Goal: Task Accomplishment & Management: Manage account settings

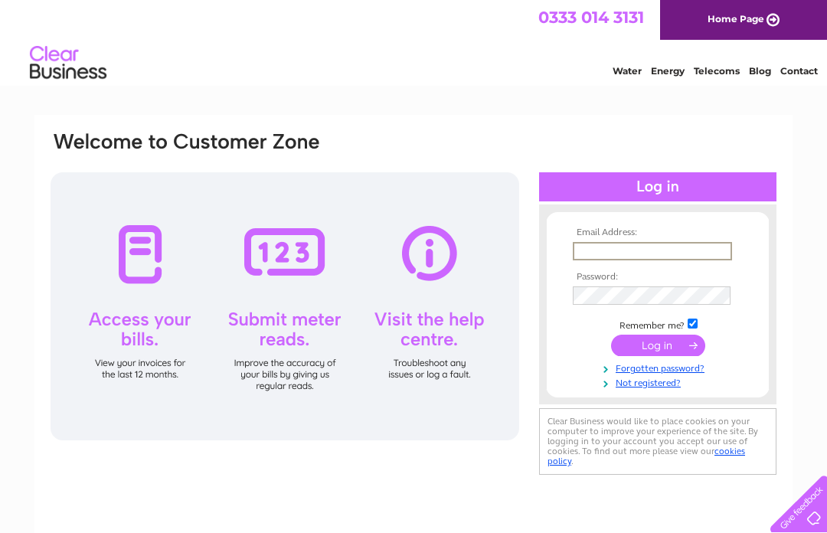
type input "[EMAIL_ADDRESS][DOMAIN_NAME]"
click at [658, 346] on input "submit" at bounding box center [658, 345] width 94 height 21
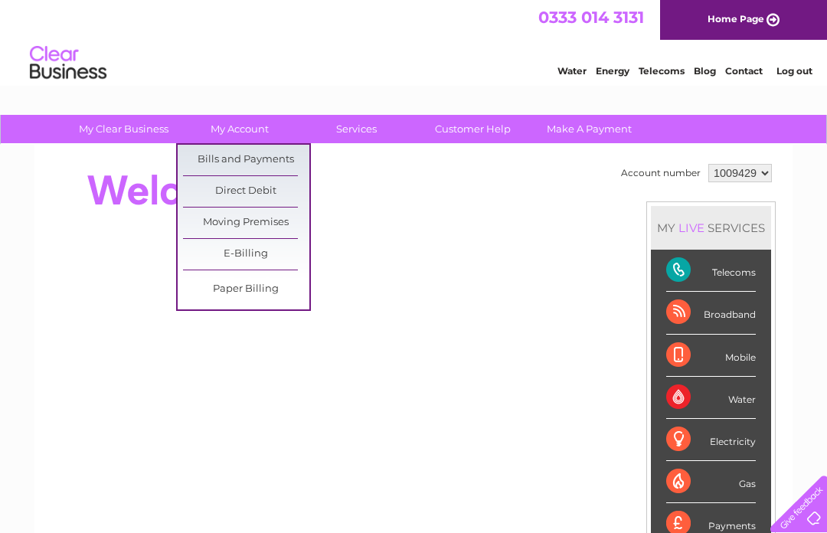
click at [278, 150] on link "Bills and Payments" at bounding box center [246, 160] width 126 height 31
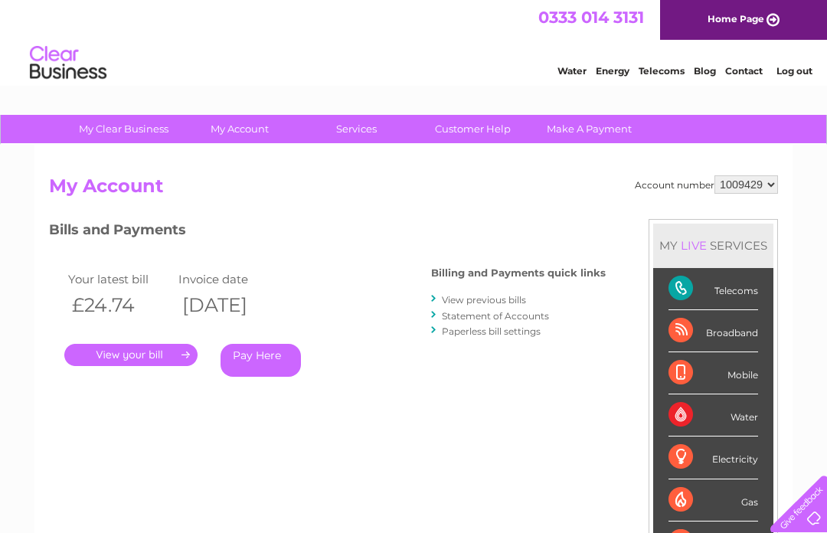
click at [182, 345] on link "." at bounding box center [130, 355] width 133 height 22
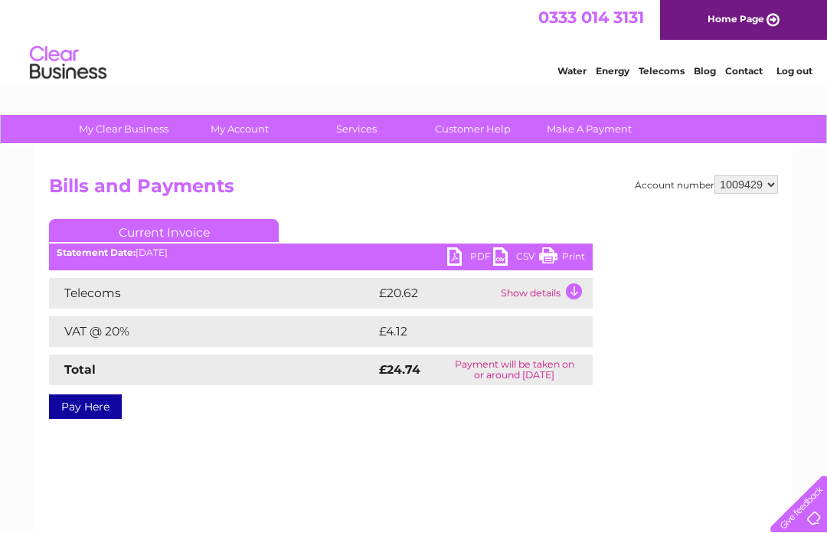
click at [562, 293] on td "Show details" at bounding box center [545, 293] width 96 height 31
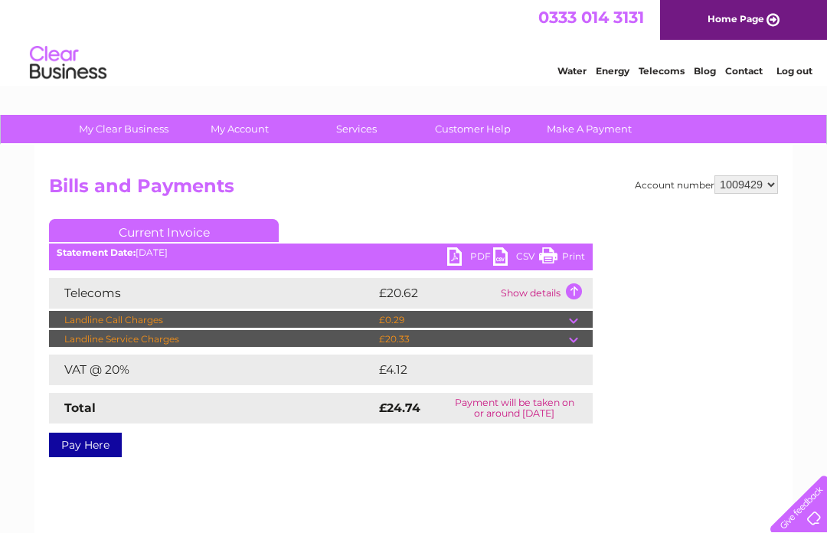
click at [574, 317] on td at bounding box center [581, 320] width 24 height 18
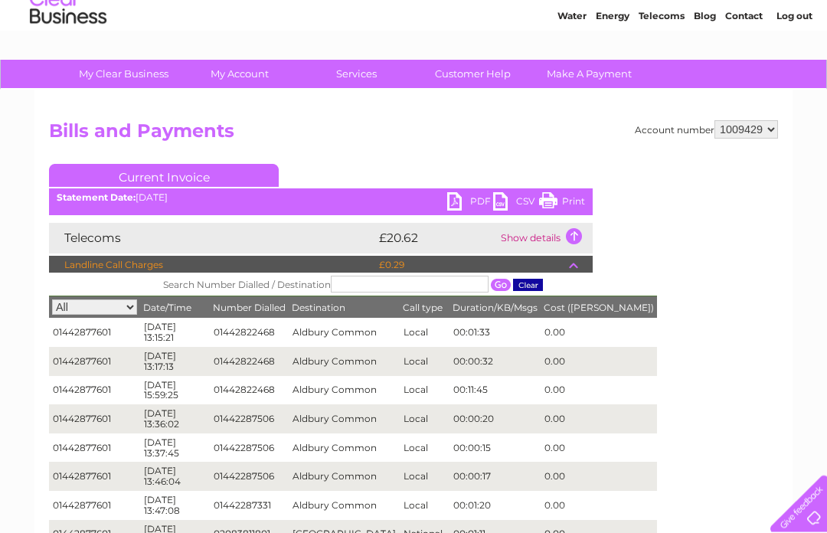
scroll to position [244, 0]
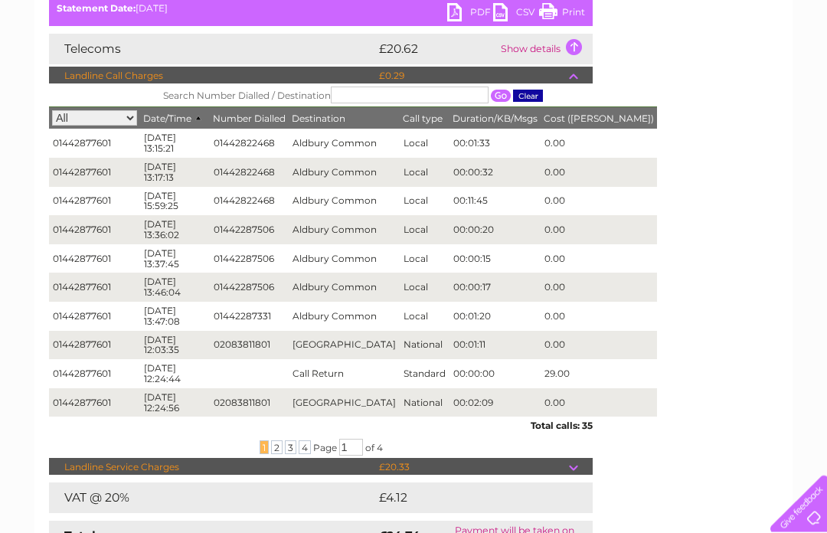
click at [299, 441] on span "4" at bounding box center [305, 448] width 12 height 14
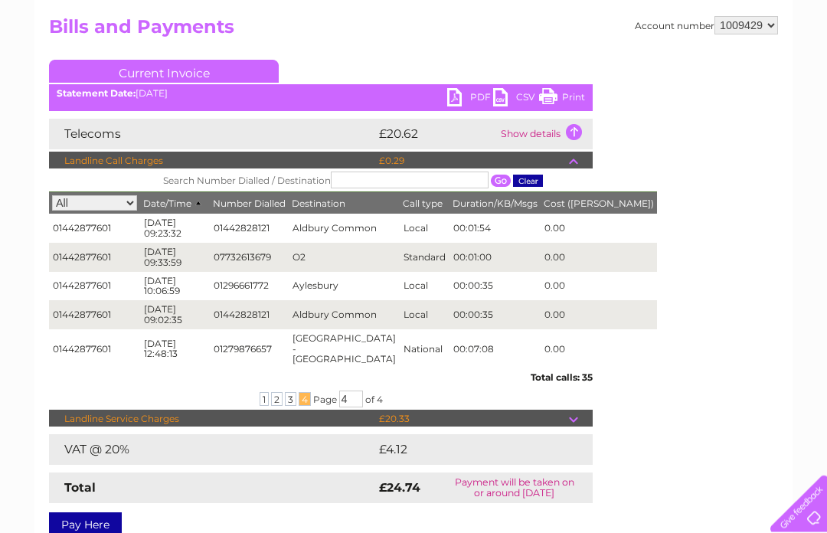
scroll to position [155, 0]
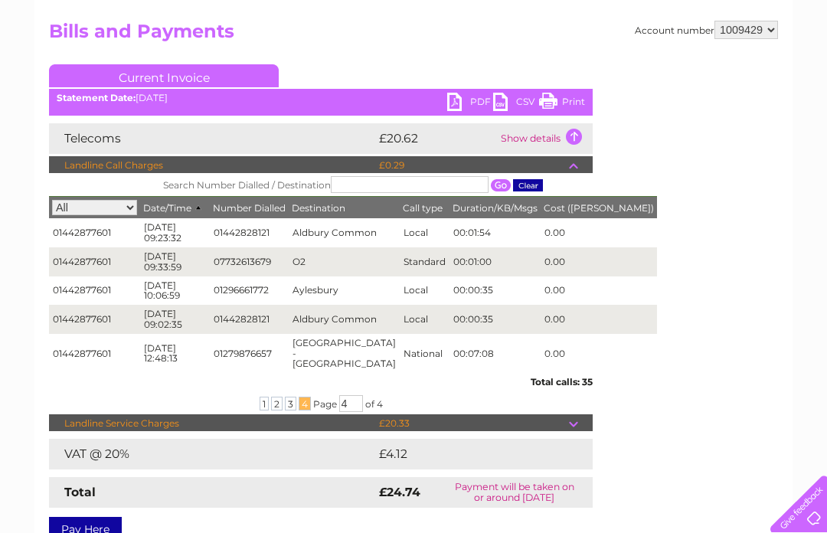
click at [288, 397] on span "3" at bounding box center [290, 404] width 11 height 14
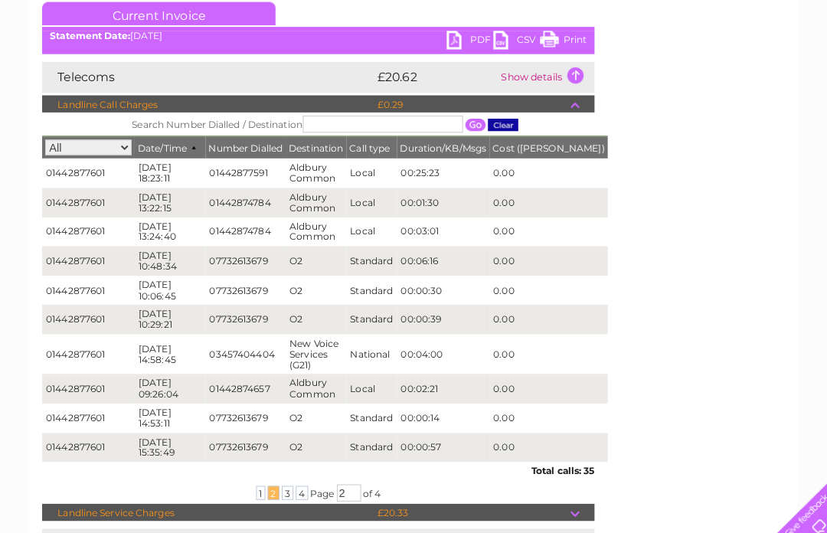
scroll to position [217, 0]
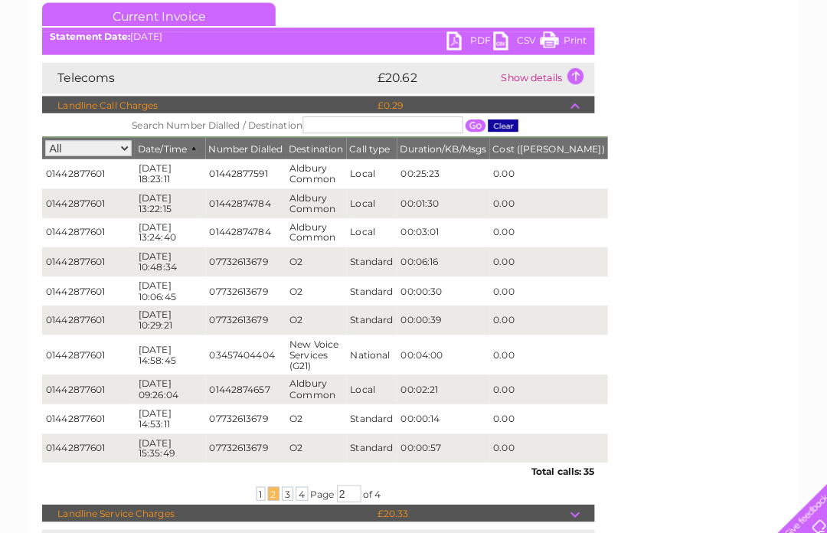
click at [339, 477] on input "2" at bounding box center [351, 485] width 24 height 17
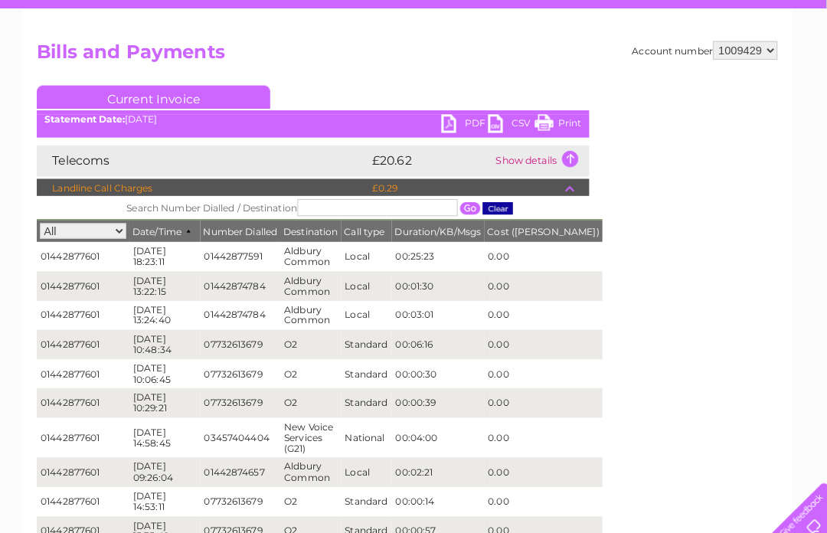
scroll to position [135, 0]
click at [447, 124] on link "PDF" at bounding box center [470, 124] width 46 height 22
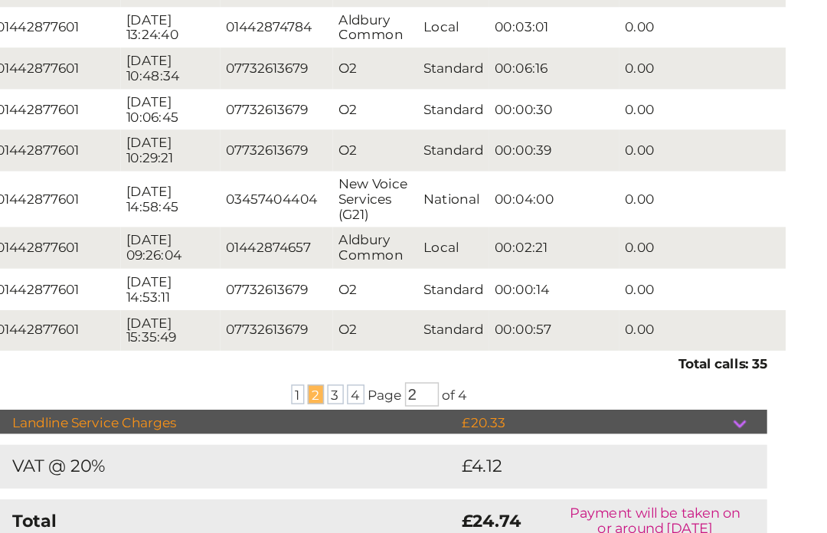
scroll to position [303, 0]
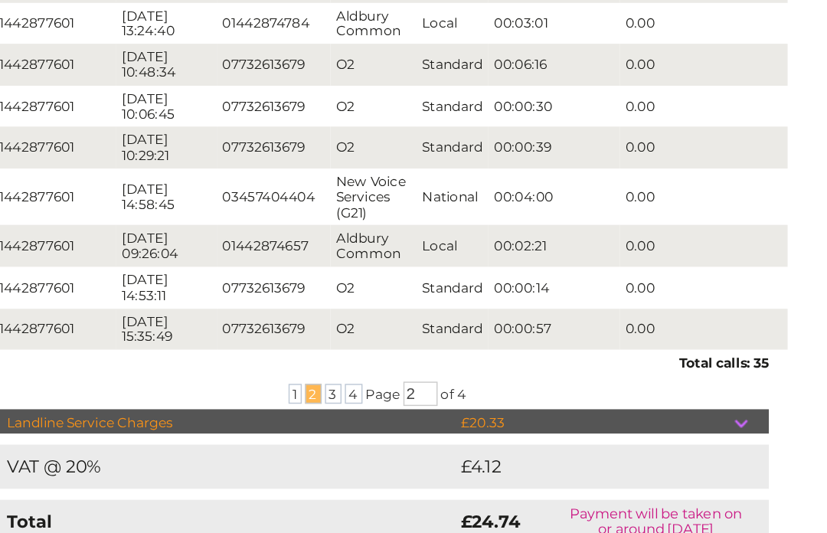
click at [569, 410] on td at bounding box center [581, 419] width 24 height 18
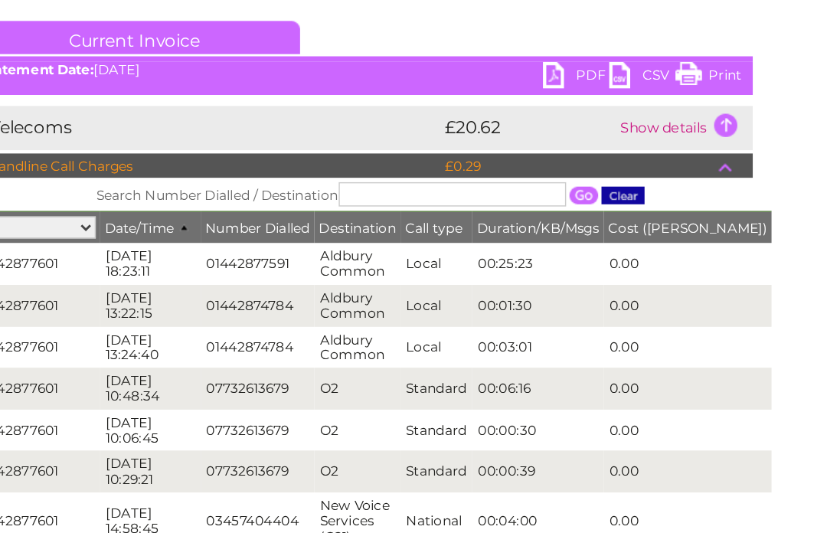
scroll to position [164, 0]
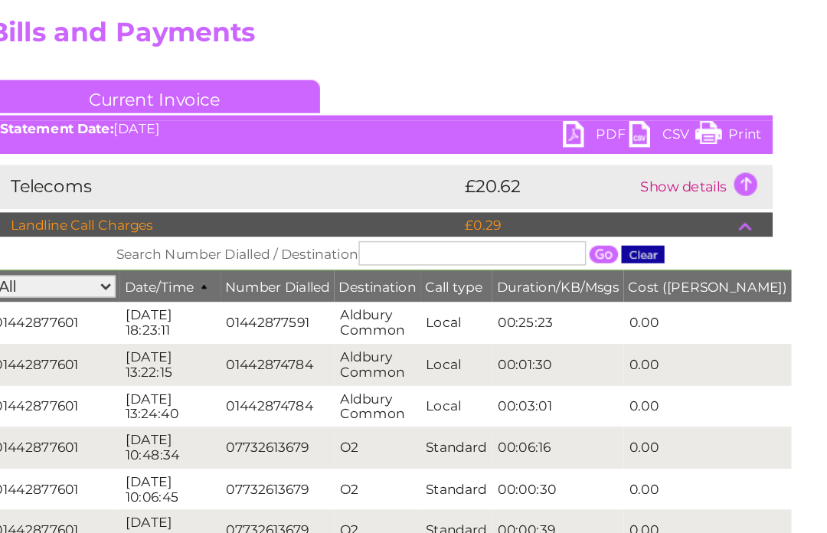
click at [569, 155] on td at bounding box center [581, 156] width 24 height 18
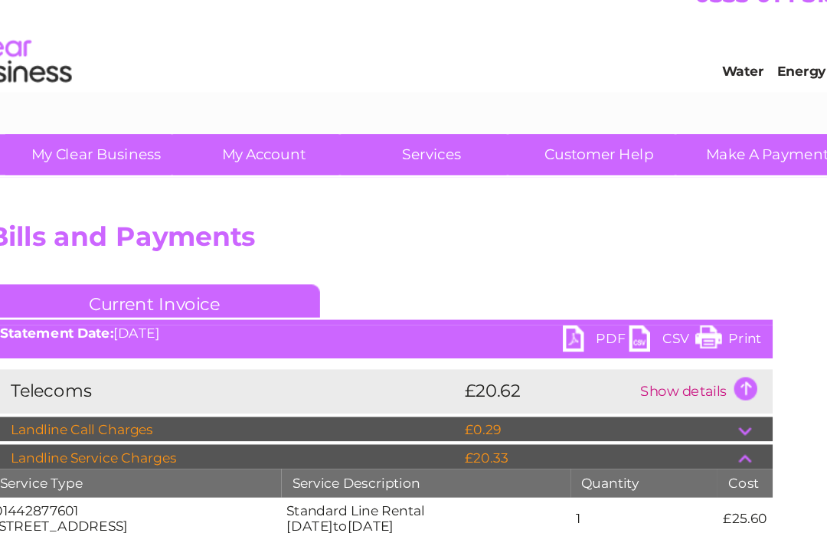
scroll to position [0, 0]
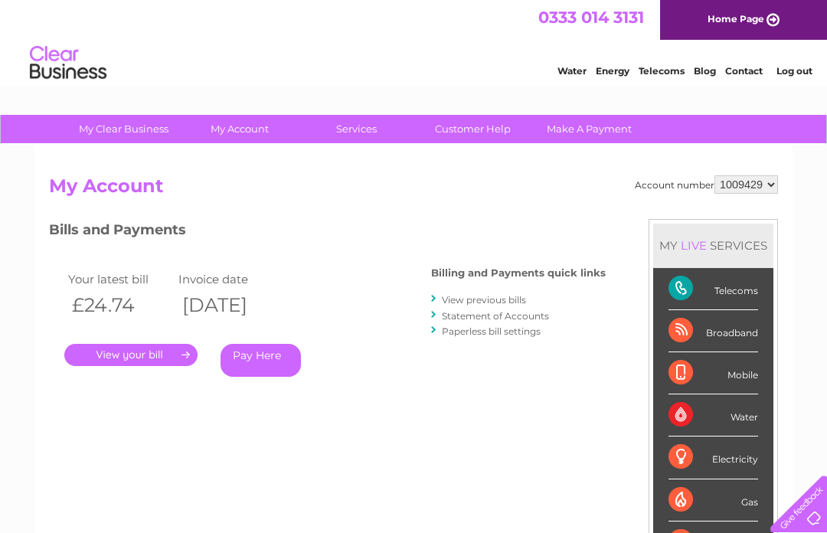
click at [135, 349] on link "." at bounding box center [130, 355] width 133 height 22
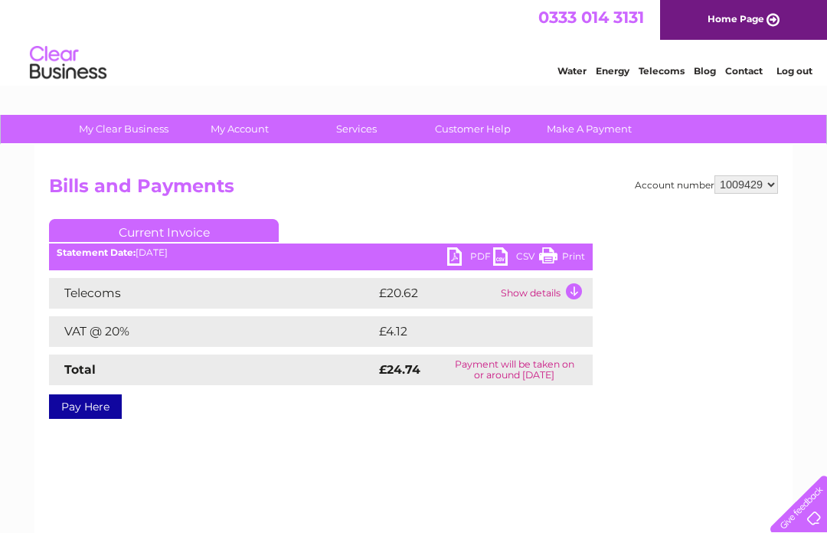
click at [578, 286] on td "Show details" at bounding box center [545, 293] width 96 height 31
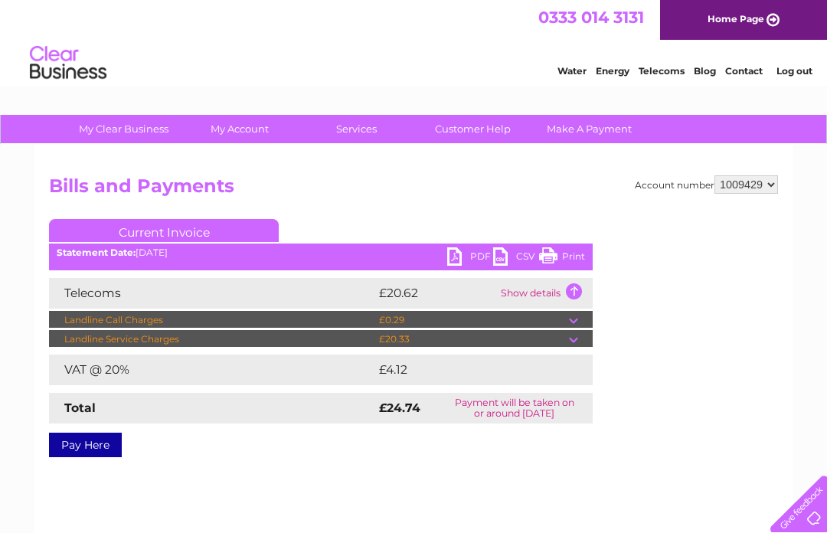
click at [574, 314] on td at bounding box center [581, 320] width 24 height 18
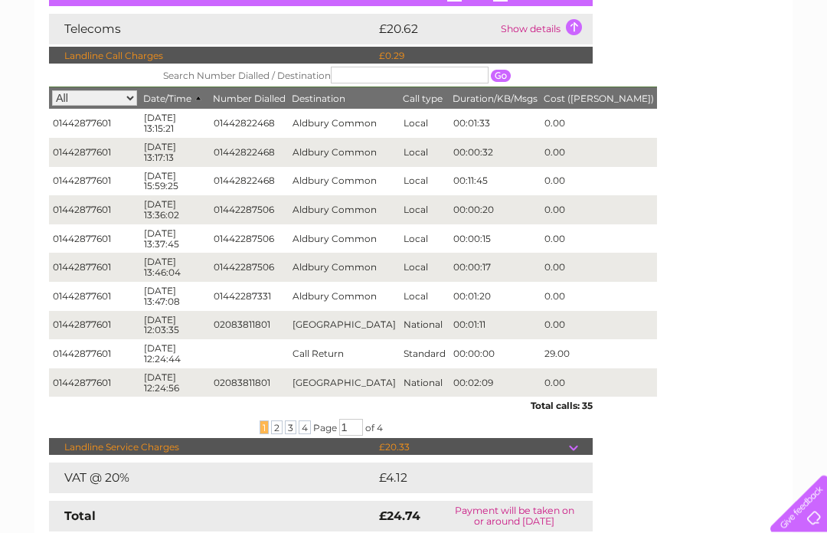
scroll to position [267, 0]
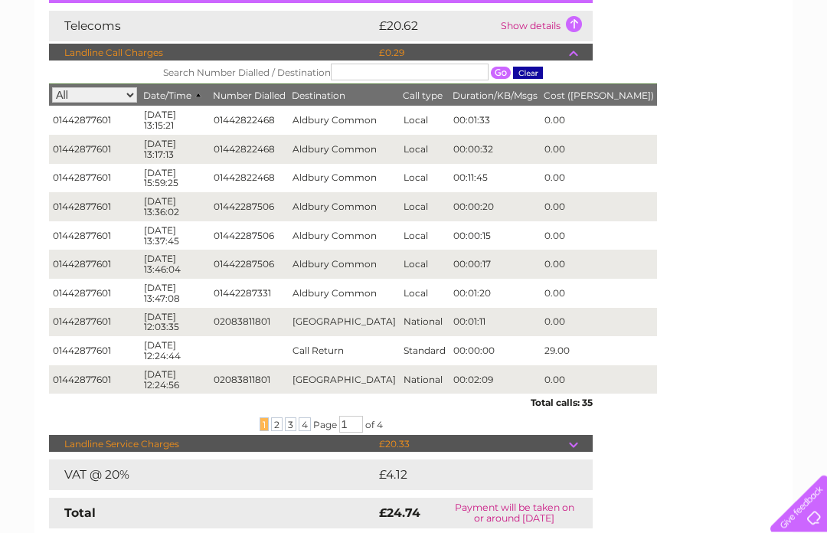
click at [352, 417] on input "1" at bounding box center [351, 425] width 24 height 17
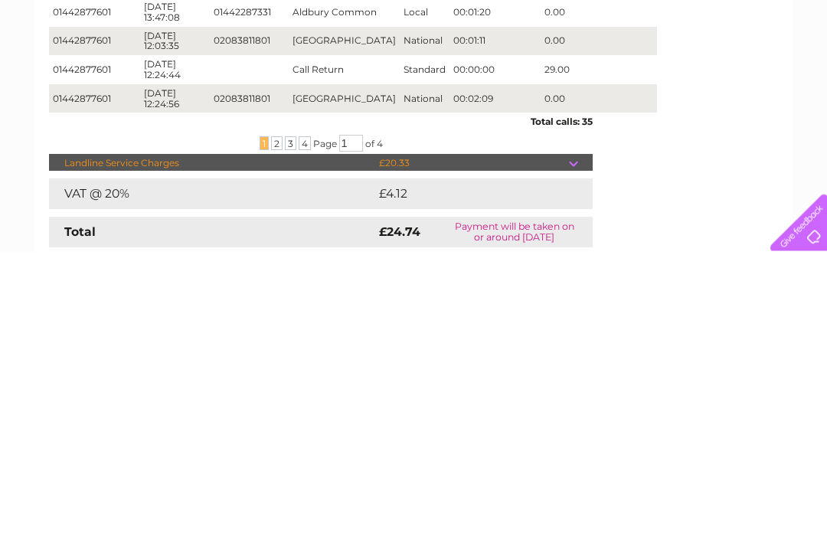
click at [276, 418] on span "2" at bounding box center [276, 425] width 11 height 14
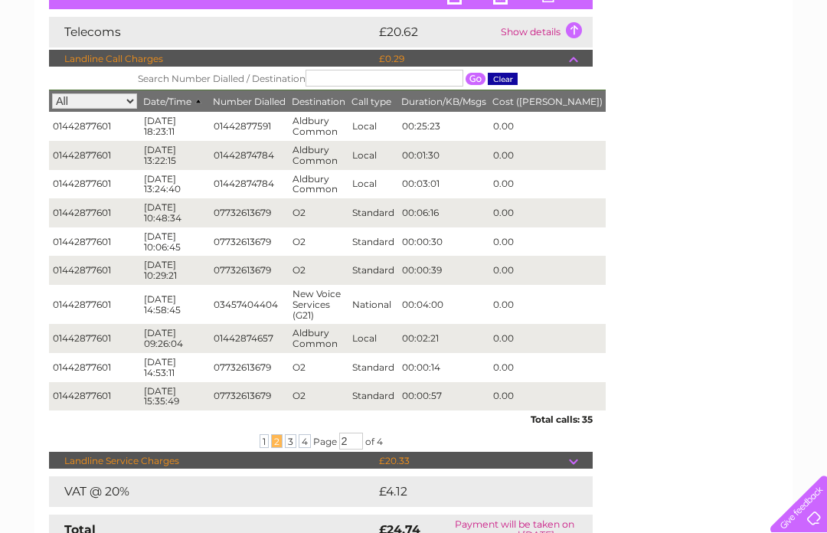
scroll to position [260, 0]
click at [286, 435] on span "3" at bounding box center [290, 442] width 11 height 14
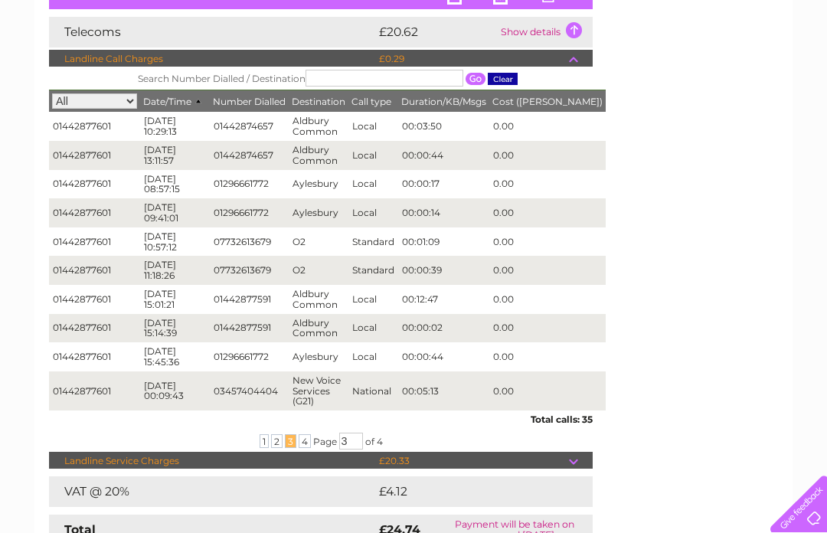
click at [306, 434] on span "4" at bounding box center [305, 441] width 12 height 14
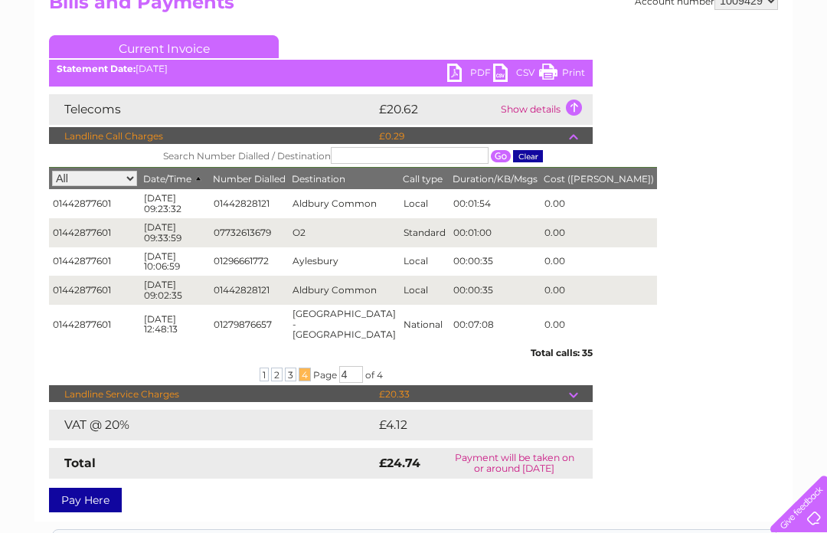
scroll to position [183, 0]
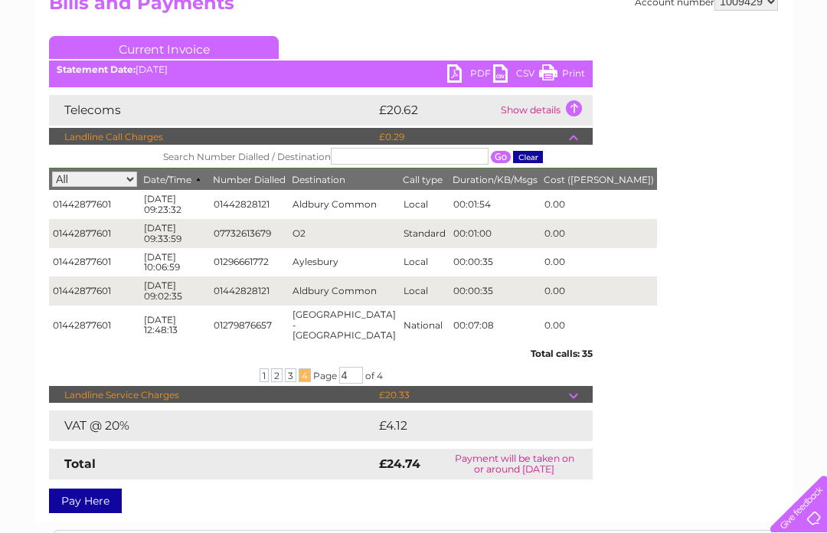
click at [676, 315] on div "Account number 1009429 Bills and Payments Current Invoice PDF CSV Print" at bounding box center [413, 249] width 729 height 515
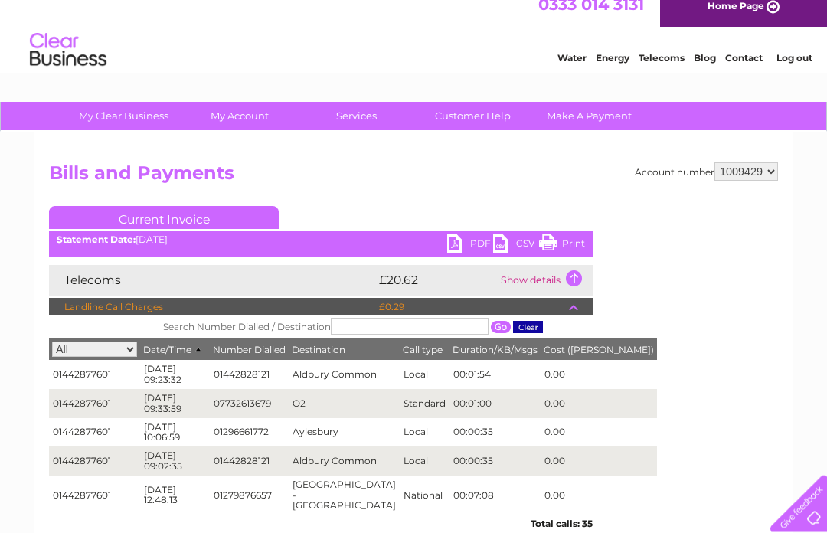
scroll to position [0, 0]
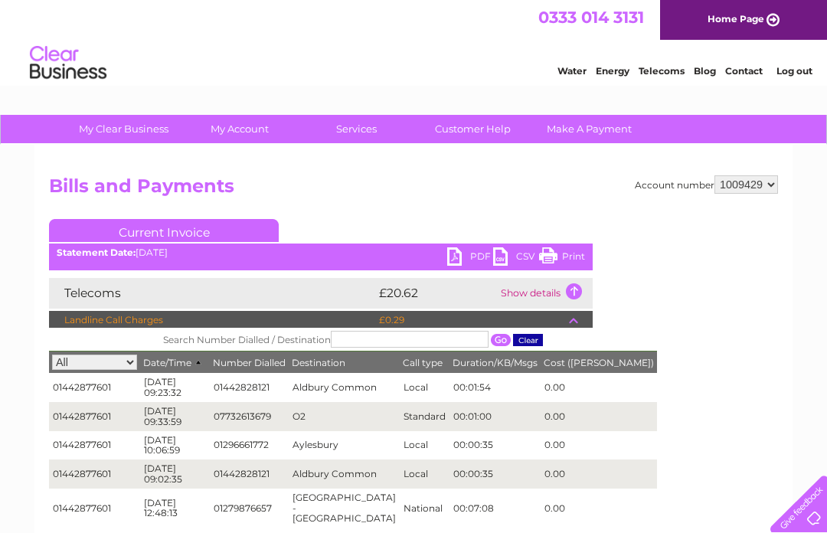
click at [112, 370] on select "All 01442877601" at bounding box center [94, 362] width 85 height 15
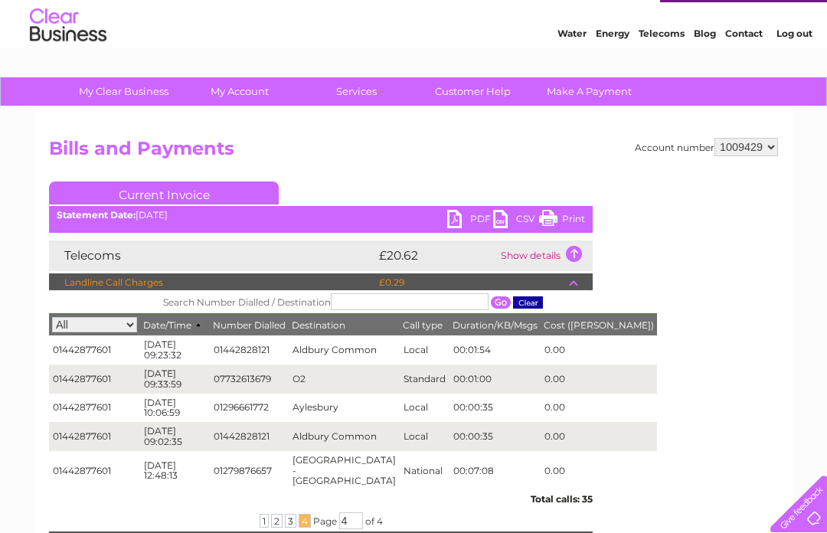
scroll to position [47, 0]
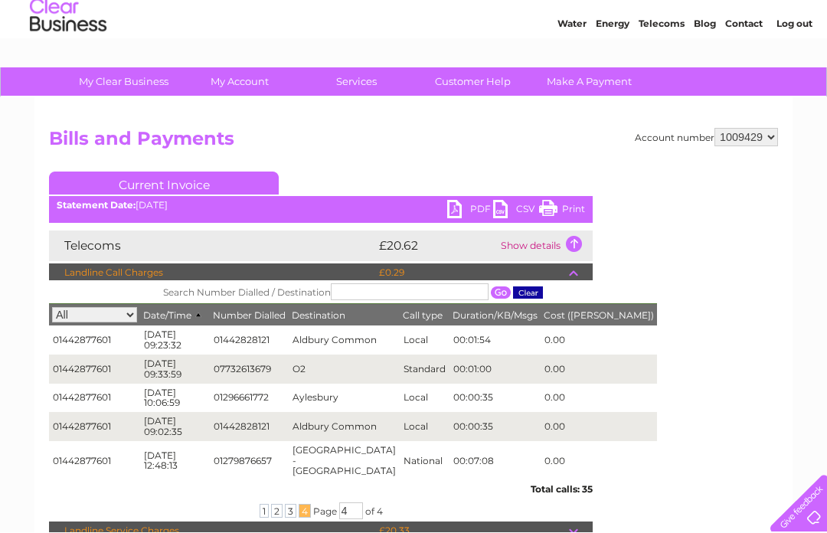
click at [610, 118] on div "Account number 1009429 Bills and Payments Current Invoice PDF CSV Print" at bounding box center [413, 378] width 758 height 561
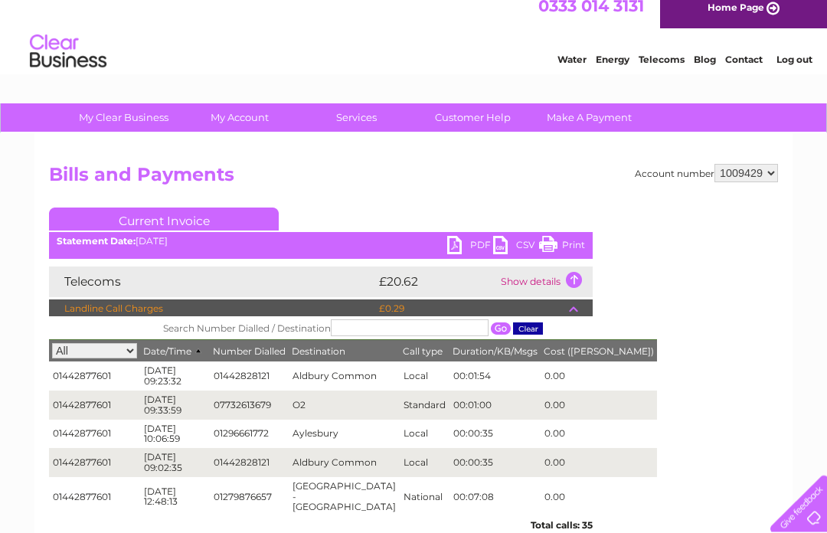
scroll to position [0, 0]
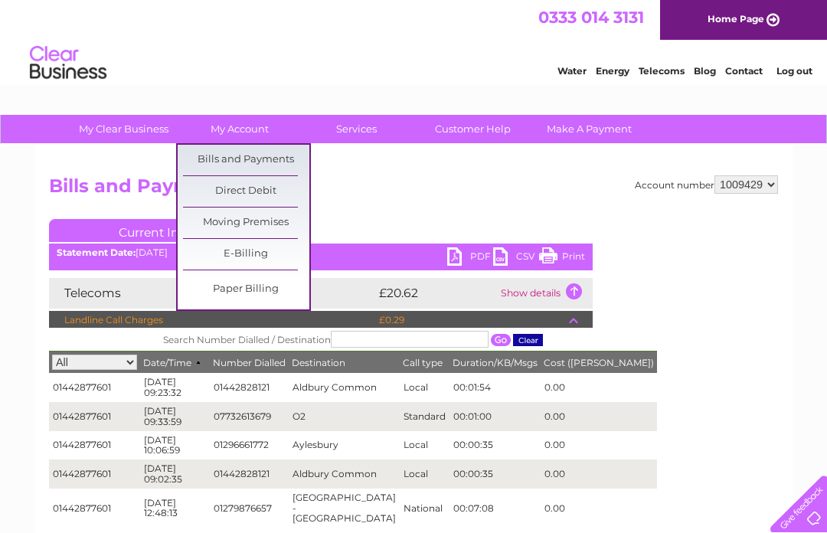
click at [286, 157] on link "Bills and Payments" at bounding box center [246, 160] width 126 height 31
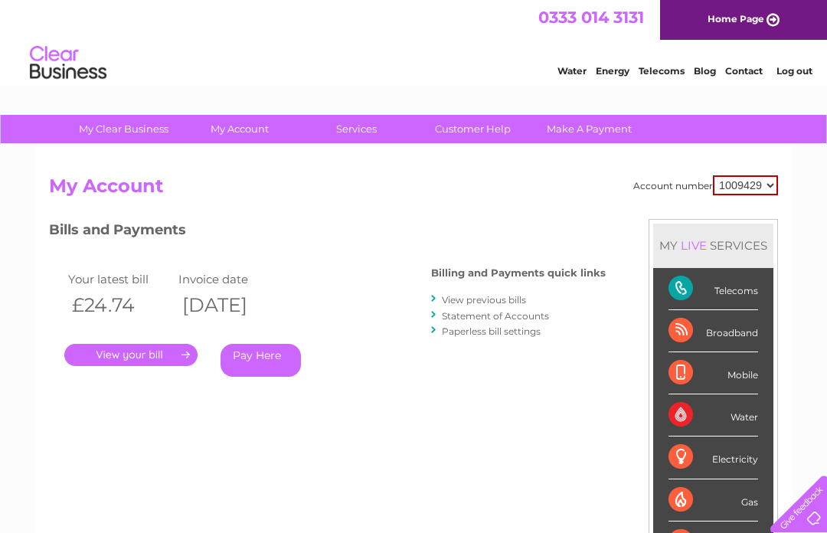
click at [523, 294] on link "View previous bills" at bounding box center [484, 299] width 84 height 11
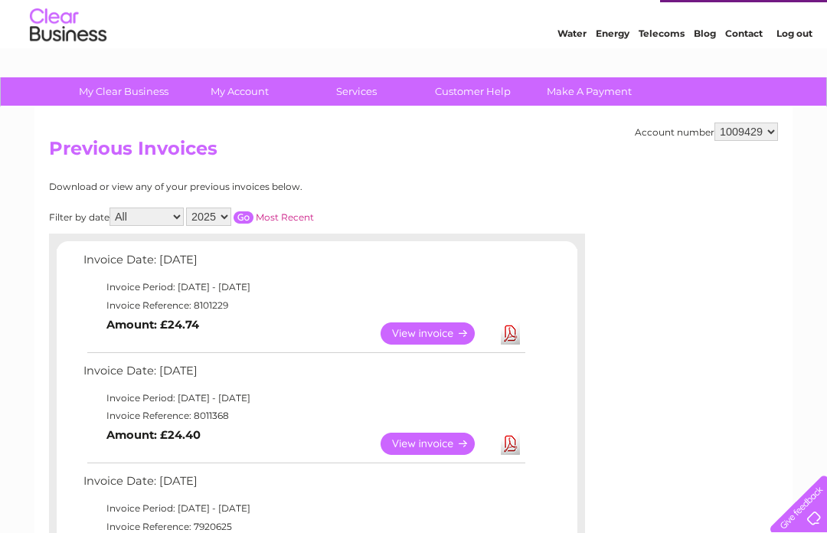
scroll to position [42, 0]
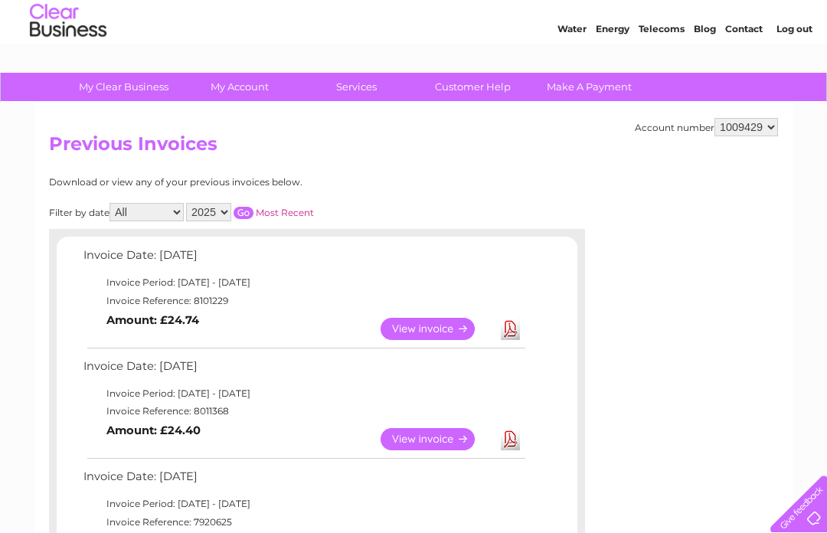
click at [461, 435] on link "View" at bounding box center [437, 439] width 113 height 22
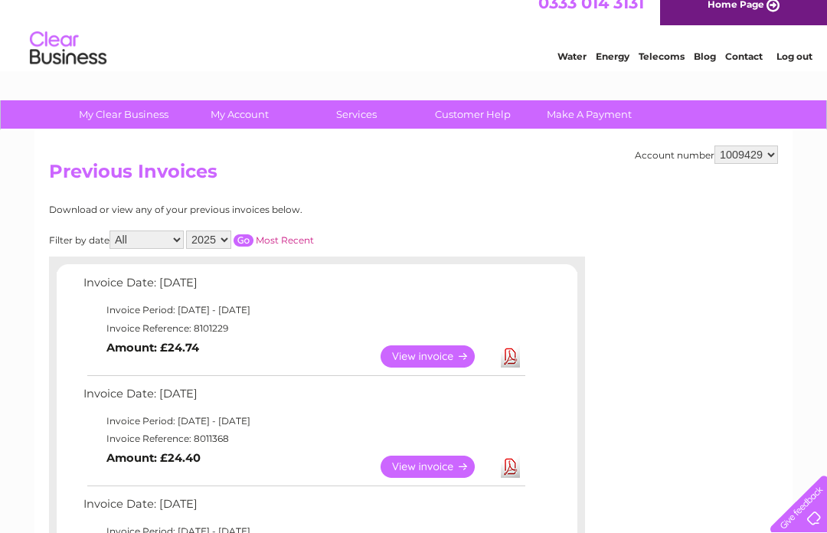
scroll to position [10, 0]
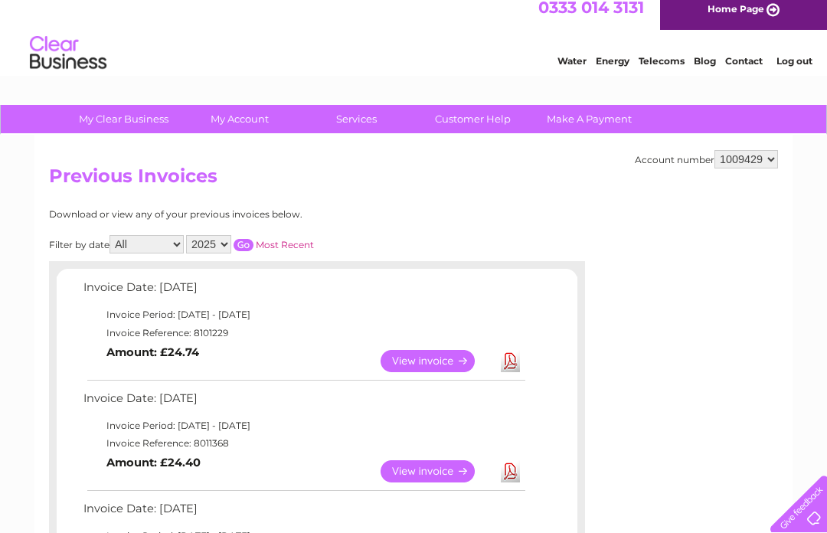
click at [376, 316] on td "Invoice Period: [DATE] - [DATE]" at bounding box center [304, 315] width 448 height 18
click at [448, 356] on link "View" at bounding box center [437, 361] width 113 height 22
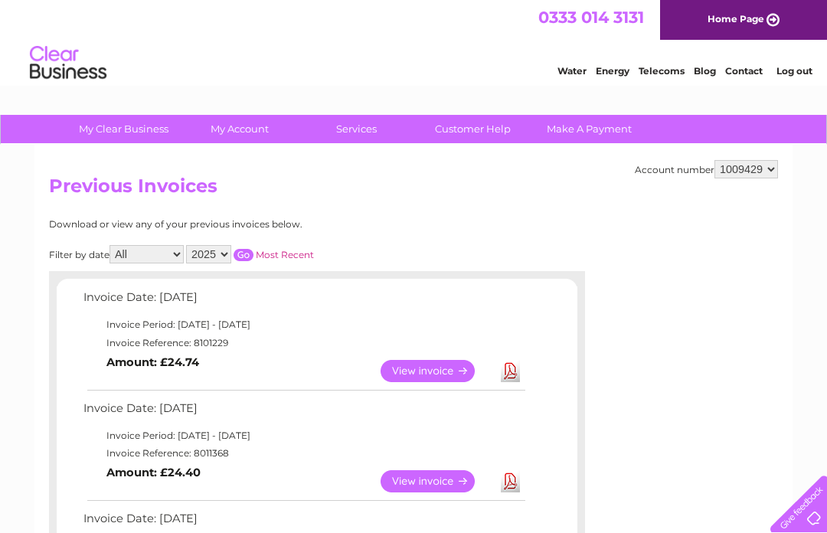
click at [501, 309] on td "Invoice Date: [DATE]" at bounding box center [304, 301] width 448 height 28
click at [388, 430] on td "Invoice Period: [DATE] - [DATE]" at bounding box center [304, 436] width 448 height 18
click at [431, 481] on link "View" at bounding box center [437, 481] width 113 height 22
click at [443, 366] on link "View" at bounding box center [437, 371] width 113 height 22
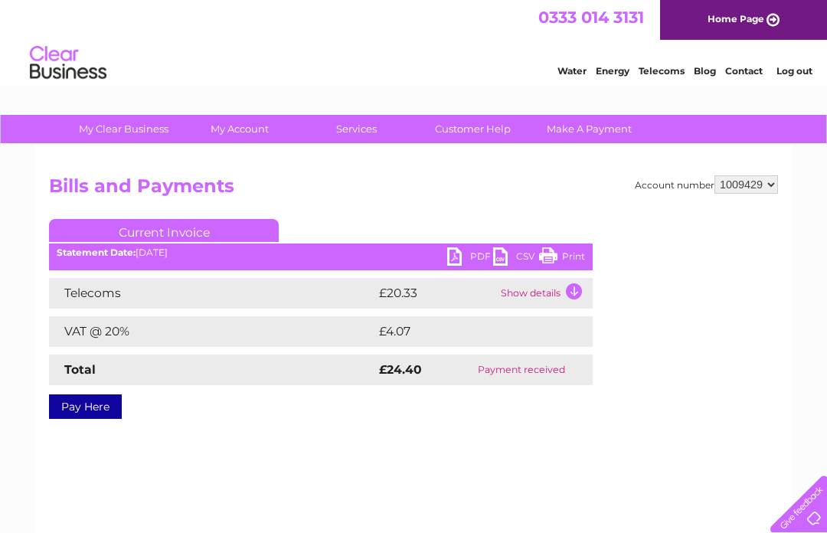
click at [463, 254] on link "PDF" at bounding box center [470, 258] width 46 height 22
click at [460, 249] on link "PDF" at bounding box center [470, 258] width 46 height 22
click at [574, 284] on td "Show details" at bounding box center [545, 293] width 96 height 31
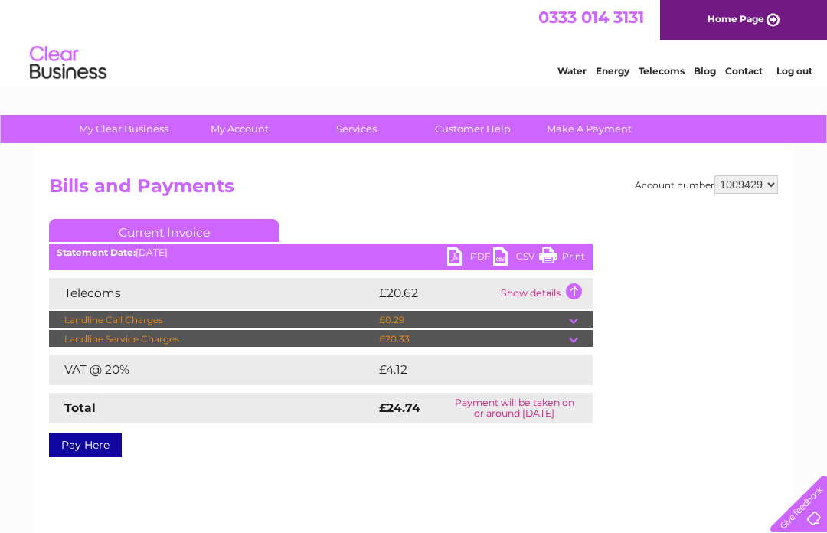
click at [570, 287] on td "Show details" at bounding box center [545, 293] width 96 height 31
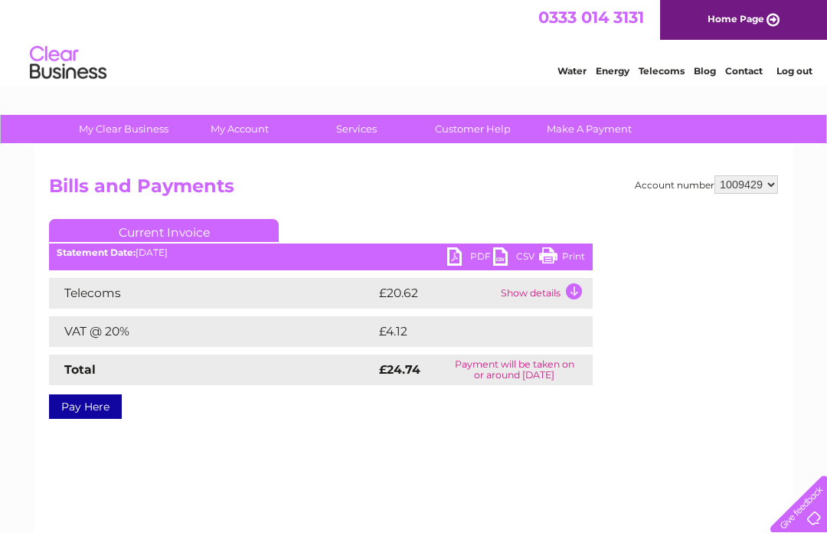
click at [457, 248] on link "PDF" at bounding box center [470, 258] width 46 height 22
click at [576, 289] on td "Show details" at bounding box center [545, 293] width 96 height 31
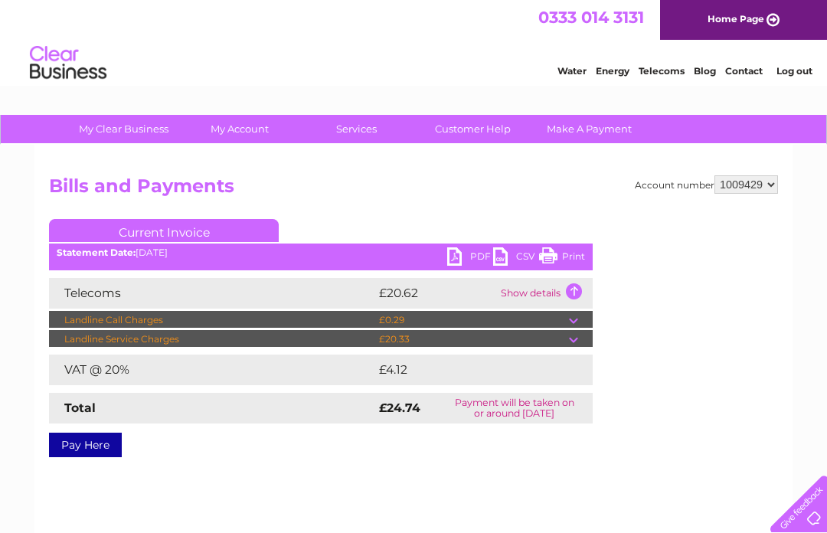
click at [574, 319] on td at bounding box center [581, 320] width 24 height 18
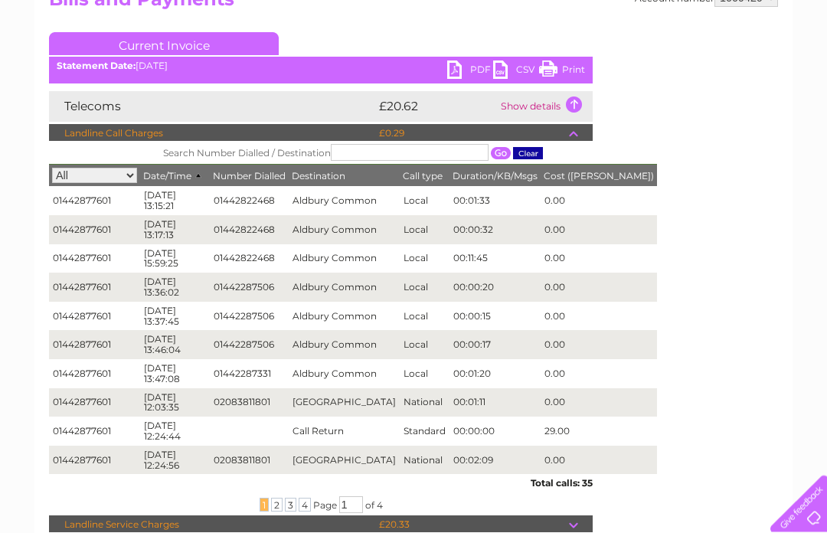
scroll to position [187, 0]
click at [524, 476] on div "Total calls: 35" at bounding box center [321, 481] width 544 height 15
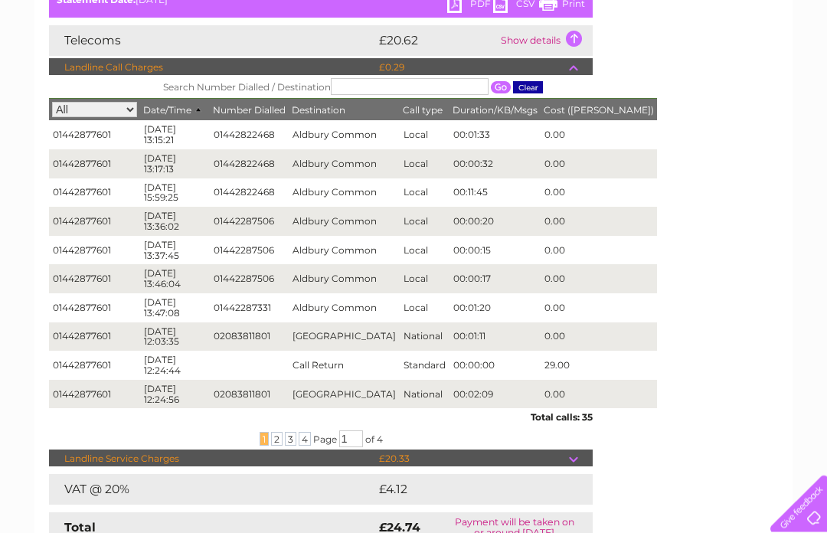
scroll to position [252, 0]
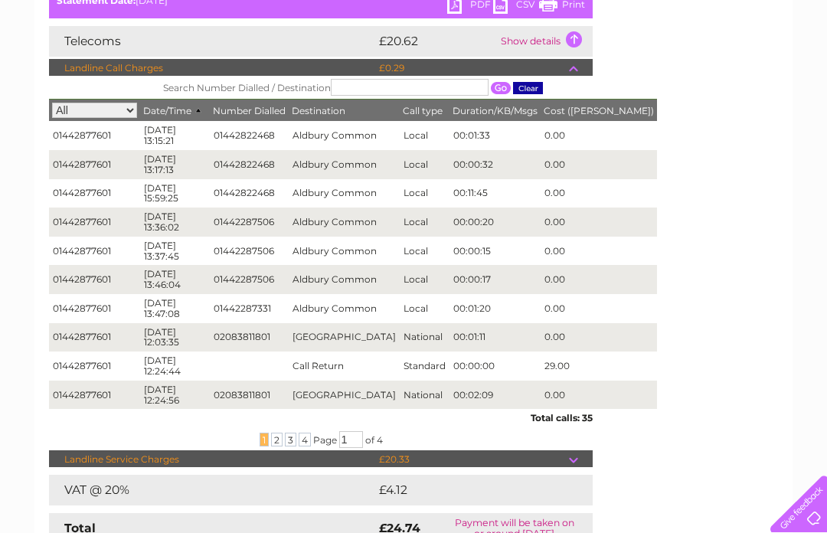
click at [572, 451] on td at bounding box center [581, 459] width 24 height 18
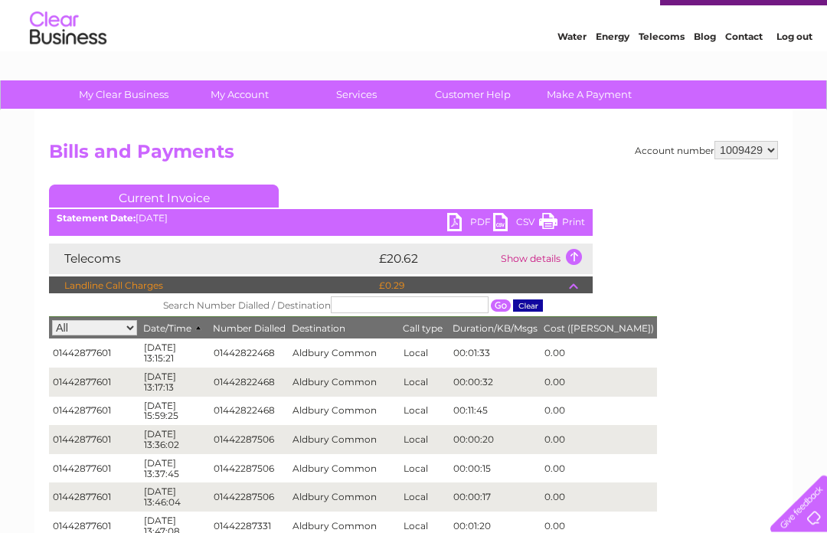
scroll to position [0, 0]
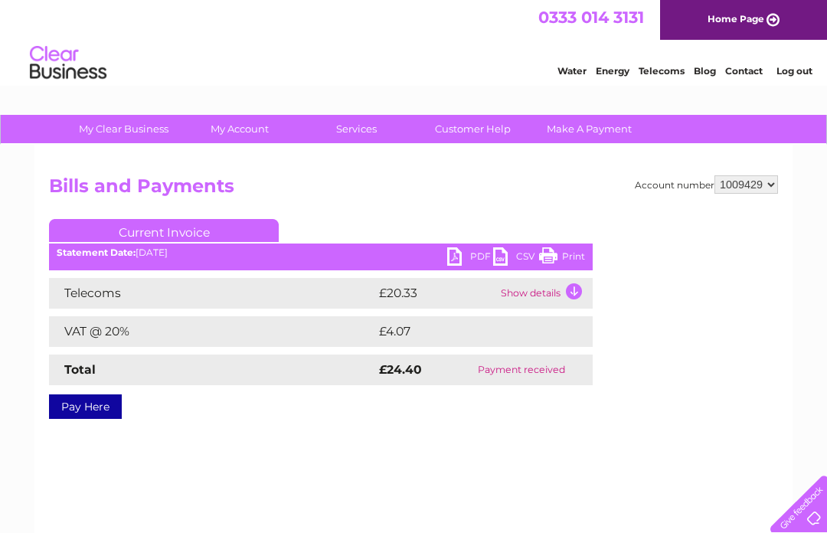
click at [571, 292] on td "Show details" at bounding box center [545, 293] width 96 height 31
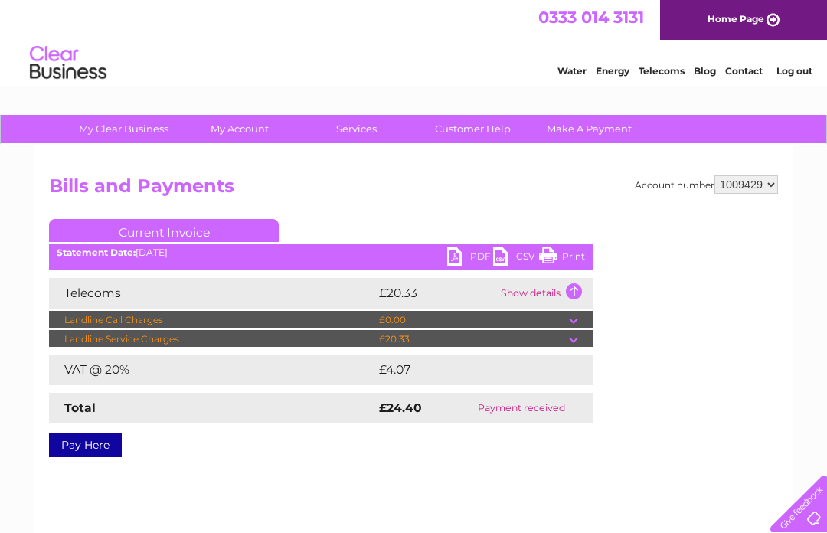
click at [573, 345] on td at bounding box center [581, 339] width 24 height 18
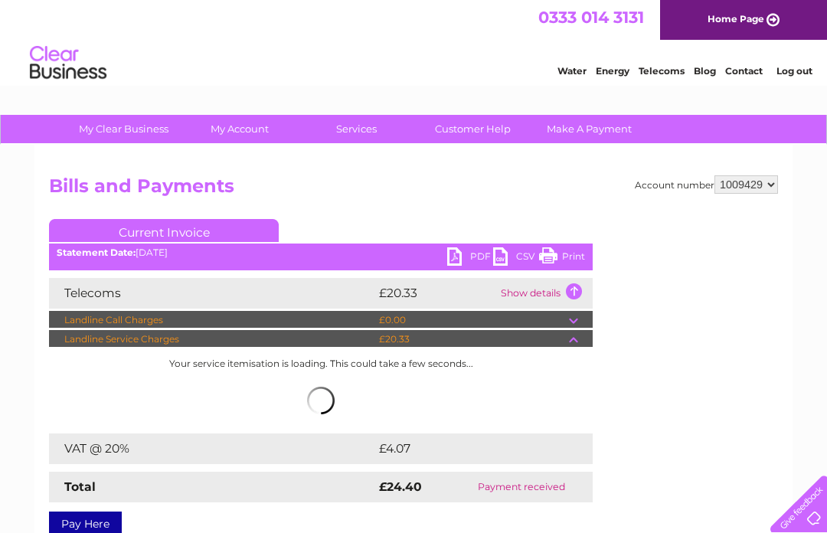
click at [623, 328] on div "Account number 1009429 Bills and Payments Current Invoice PDF CSV Print" at bounding box center [413, 352] width 729 height 355
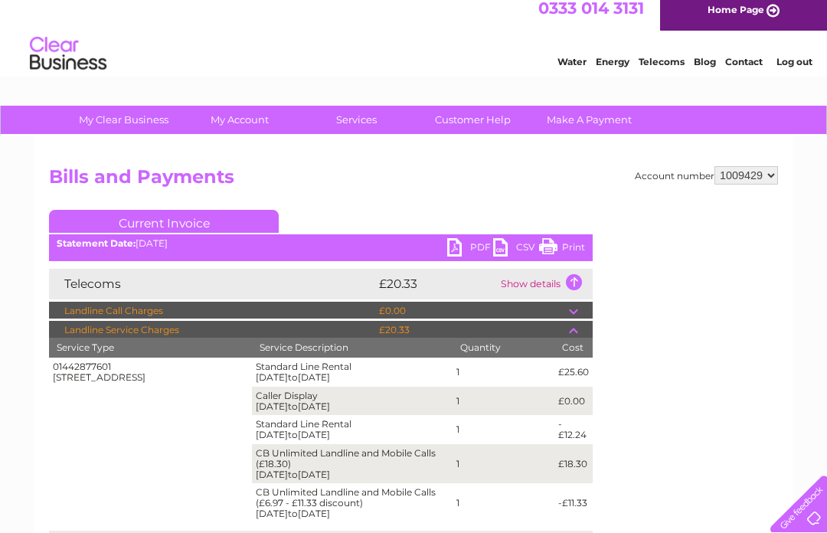
scroll to position [11, 0]
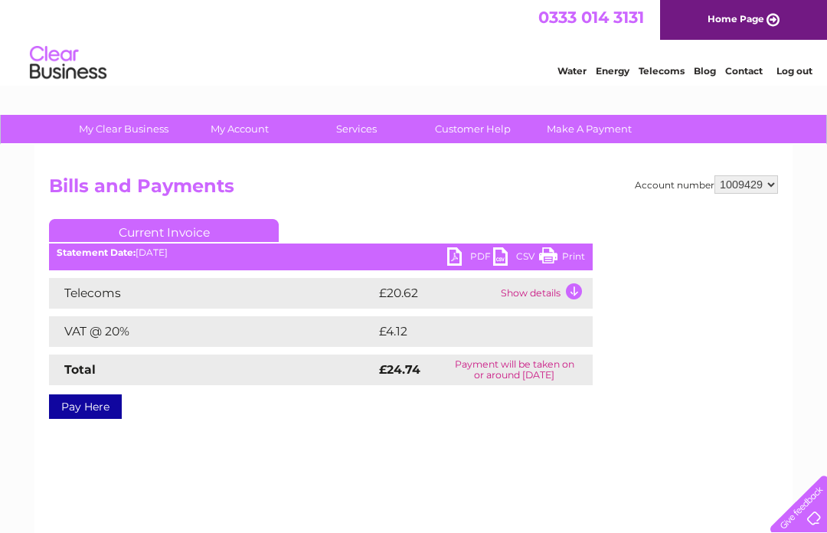
click at [578, 286] on td "Show details" at bounding box center [545, 293] width 96 height 31
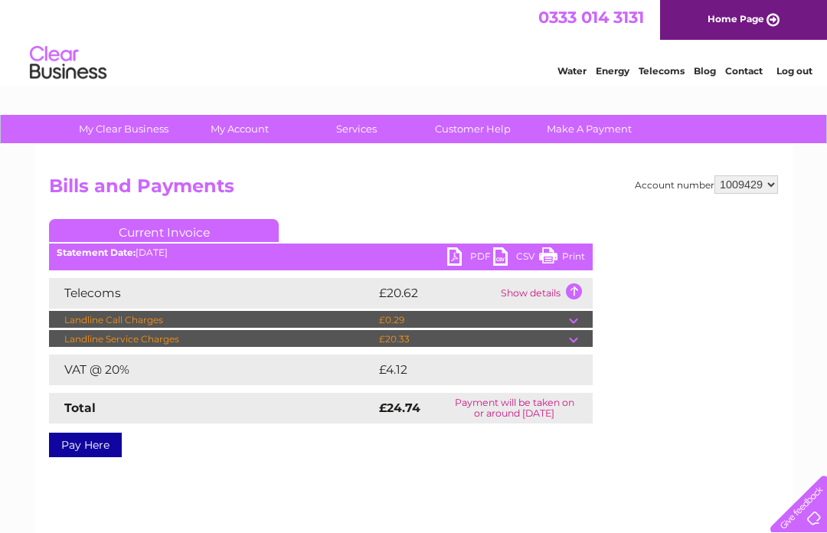
click at [574, 316] on td at bounding box center [581, 320] width 24 height 18
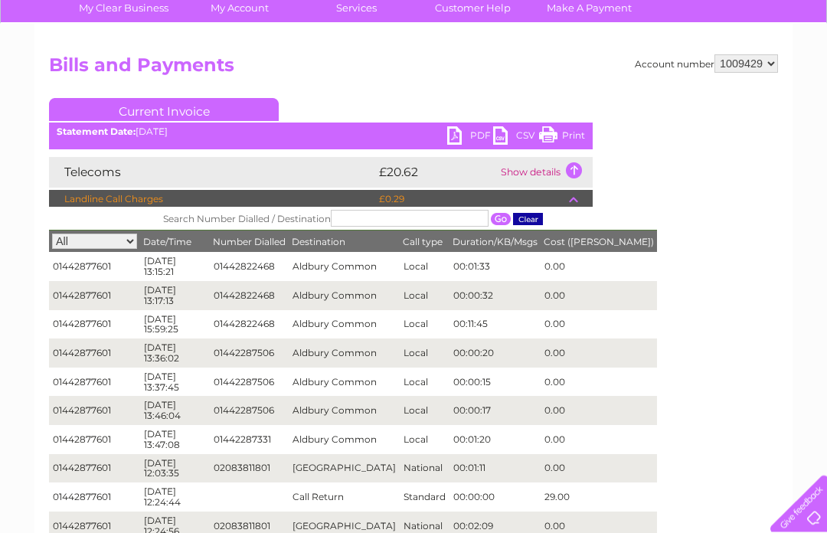
scroll to position [122, 0]
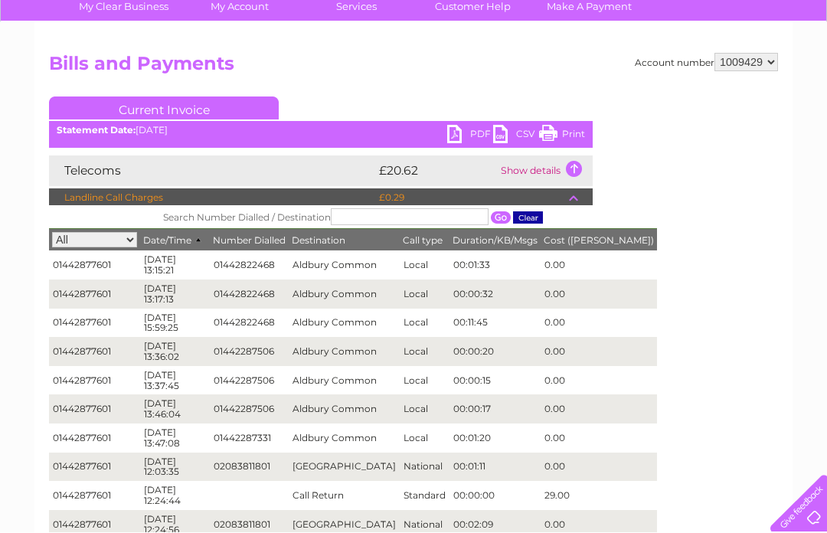
click at [659, 288] on div "Account number 1009429 Bills and Payments Current Invoice PDF CSV Print" at bounding box center [413, 378] width 729 height 648
click at [679, 286] on div "Account number 1009429 Bills and Payments Current Invoice PDF CSV Print" at bounding box center [413, 378] width 729 height 648
click at [550, 490] on td "29.00" at bounding box center [599, 496] width 116 height 29
click at [461, 492] on td "00:00:00" at bounding box center [495, 496] width 91 height 29
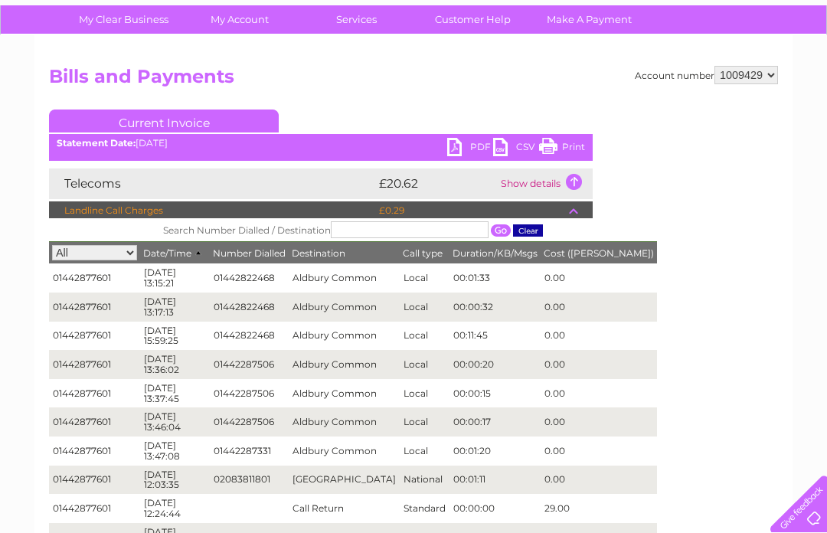
scroll to position [0, 0]
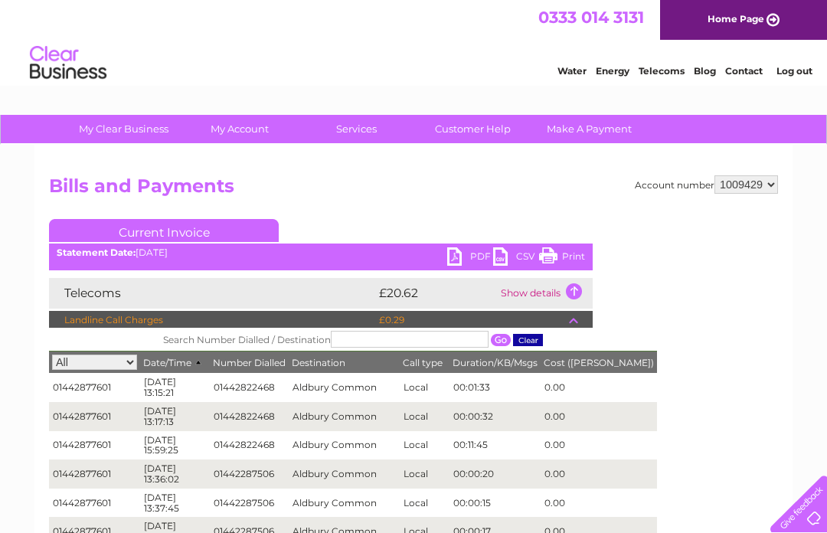
click at [754, 22] on link "Home Page" at bounding box center [743, 20] width 167 height 40
click at [797, 71] on link "Log out" at bounding box center [795, 70] width 36 height 11
